Goal: Task Accomplishment & Management: Manage account settings

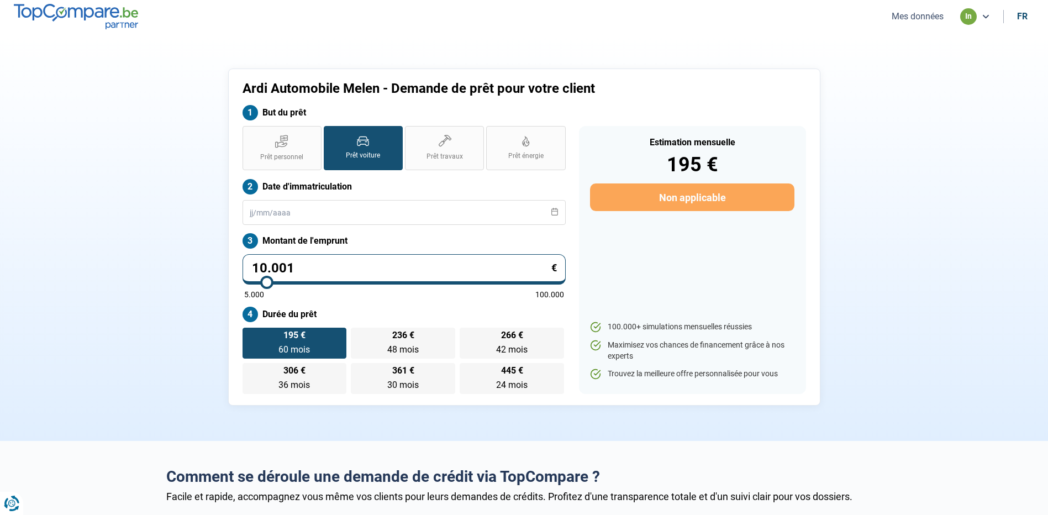
click at [927, 14] on button "Mes données" at bounding box center [917, 16] width 59 height 12
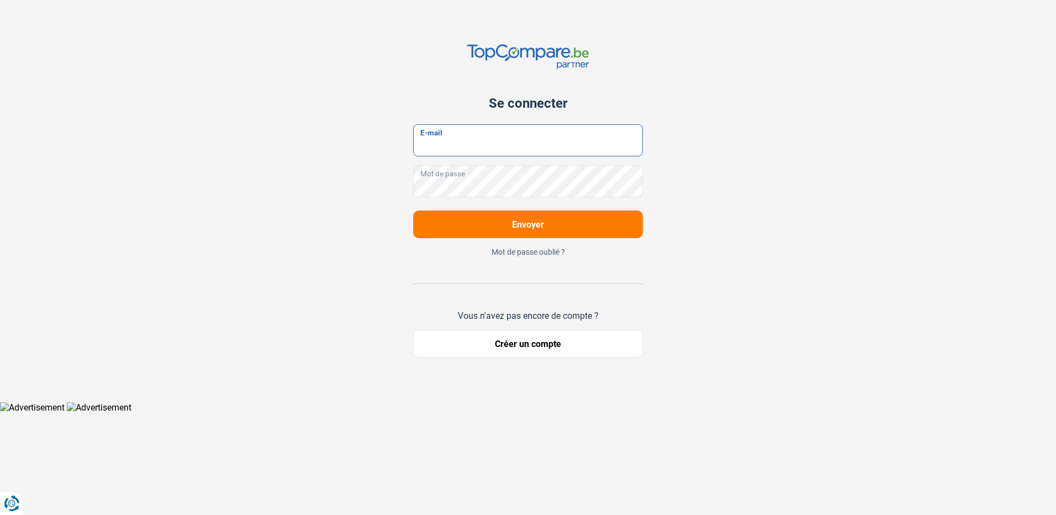
type input "[EMAIL_ADDRESS][DOMAIN_NAME]"
click at [544, 210] on form "[EMAIL_ADDRESS][DOMAIN_NAME] E-mail Mot de passe Envoyer" at bounding box center [528, 181] width 230 height 114
click at [548, 212] on form "[EMAIL_ADDRESS][DOMAIN_NAME] E-mail Mot de passe Envoyer" at bounding box center [528, 181] width 230 height 114
click at [549, 213] on button "Envoyer" at bounding box center [528, 224] width 230 height 28
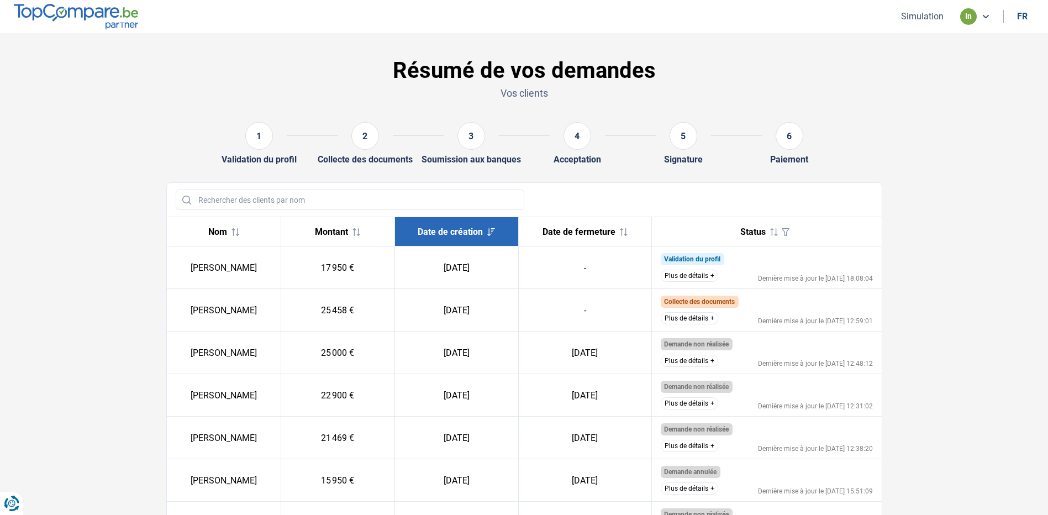
click at [693, 271] on button "Plus de détails" at bounding box center [689, 276] width 57 height 12
